Goal: Information Seeking & Learning: Understand process/instructions

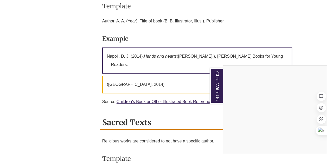
scroll to position [1979, 0]
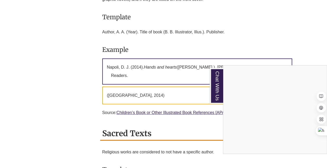
drag, startPoint x: 232, startPoint y: 14, endPoint x: 97, endPoint y: 14, distance: 135.1
click at [95, 15] on div "Chat With Us" at bounding box center [163, 84] width 327 height 168
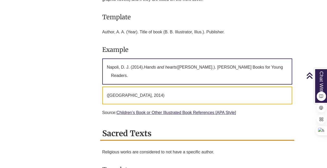
click at [103, 26] on p "Author, A. A. (Year). Title of book (B. B. Illustrator, Illus.). Publisher." at bounding box center [197, 32] width 190 height 12
drag, startPoint x: 103, startPoint y: 17, endPoint x: 92, endPoint y: 13, distance: 12.3
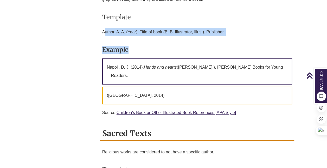
drag, startPoint x: 104, startPoint y: 15, endPoint x: 248, endPoint y: 23, distance: 144.9
click at [248, 23] on div "Only include the illustrator if the pictures are essential to understanding con…" at bounding box center [197, 53] width 190 height 136
click at [114, 26] on p "Author, A. A. (Year). Title of book (B. B. Illustrator, Illus.). Publisher." at bounding box center [197, 32] width 190 height 12
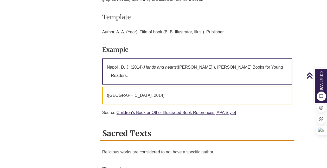
drag, startPoint x: 96, startPoint y: 16, endPoint x: 231, endPoint y: 18, distance: 135.4
drag, startPoint x: 231, startPoint y: 18, endPoint x: 208, endPoint y: 16, distance: 23.0
click at [199, 26] on p "Author, A. A. (Year). Title of book (B. B. Illustrator, Illus.). Publisher." at bounding box center [197, 32] width 190 height 12
click at [224, 26] on p "Author, A. A. (Year). Title of book (B. B. Illustrator, Illus.). Publisher." at bounding box center [197, 32] width 190 height 12
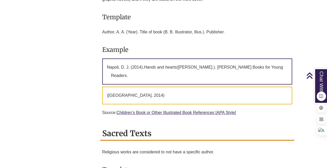
click at [224, 26] on p "Author, A. A. (Year). Title of book (B. B. Illustrator, Illus.). Publisher." at bounding box center [197, 32] width 190 height 12
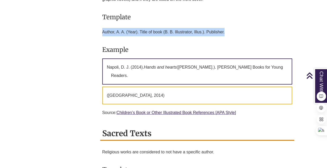
drag, startPoint x: 102, startPoint y: 16, endPoint x: 225, endPoint y: 16, distance: 122.9
click at [225, 26] on p "Author, A. A. (Year). Title of book (B. B. Illustrator, Illus.). Publisher." at bounding box center [197, 32] width 190 height 12
copy p "Author, A. A. (Year). Title of book (B. B. Illustrator, Illus.). Publisher."
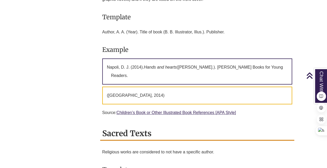
click at [162, 65] on em "Hands and hearts" at bounding box center [160, 67] width 33 height 4
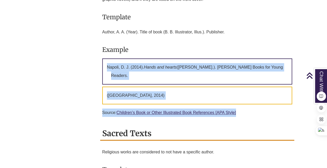
drag, startPoint x: 108, startPoint y: 50, endPoint x: 295, endPoint y: 51, distance: 187.2
drag, startPoint x: 203, startPoint y: 48, endPoint x: 238, endPoint y: 52, distance: 34.8
click at [203, 58] on p "Napoli, D. J. (2014). Hands and hearts ([PERSON_NAME].). [PERSON_NAME] Books fo…" at bounding box center [197, 71] width 190 height 26
click at [262, 58] on p "Napoli, D. J. (2014). Hands and hearts ([PERSON_NAME].). [PERSON_NAME] Books fo…" at bounding box center [197, 71] width 190 height 26
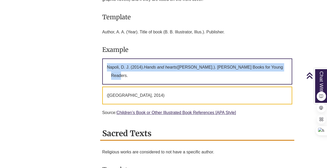
drag, startPoint x: 275, startPoint y: 51, endPoint x: 98, endPoint y: 53, distance: 176.8
copy div "Illustrated Books Only include the illustrator if the pictures are essential to…"
click at [199, 58] on p "Napoli, D. J. (2014). Hands and hearts ([PERSON_NAME].). [PERSON_NAME] Books fo…" at bounding box center [197, 71] width 190 height 26
click at [272, 58] on p "Napoli, D. J. (2014). Hands and hearts ([PERSON_NAME].). [PERSON_NAME] Books fo…" at bounding box center [197, 71] width 190 height 26
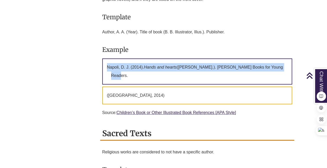
drag, startPoint x: 277, startPoint y: 51, endPoint x: 106, endPoint y: 51, distance: 171.3
click at [106, 58] on p "Napoli, D. J. (2014). Hands and hearts ([PERSON_NAME].). [PERSON_NAME] Books fo…" at bounding box center [197, 71] width 190 height 26
copy p "Napoli, D. J. (2014). Hands and hearts ([PERSON_NAME].). [PERSON_NAME] Books fo…"
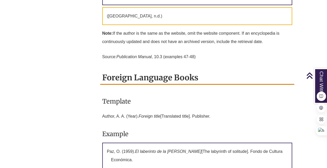
scroll to position [1666, 0]
